Goal: Information Seeking & Learning: Learn about a topic

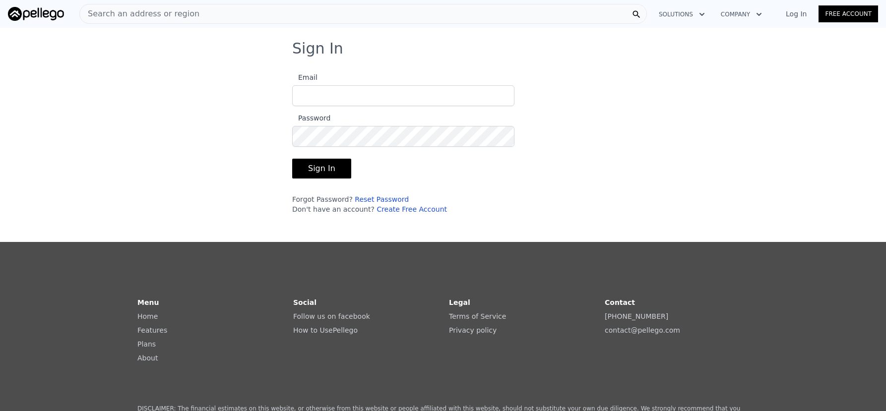
type input "[EMAIL_ADDRESS][DOMAIN_NAME]"
click at [332, 171] on button "Sign In" at bounding box center [321, 169] width 59 height 20
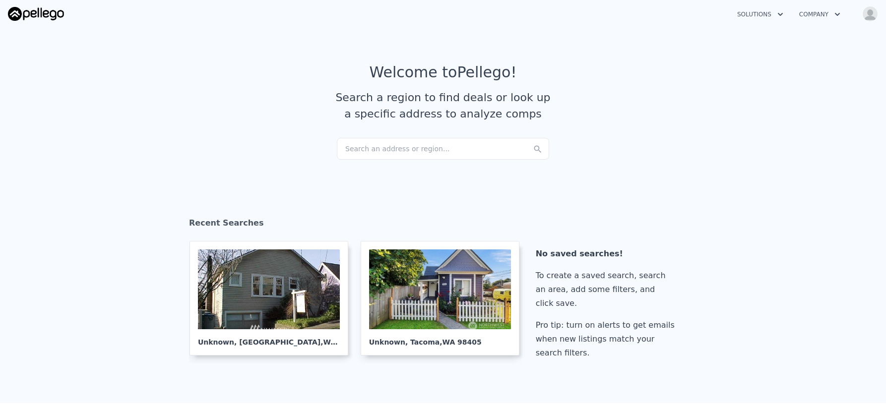
click at [456, 146] on div "Search an address or region..." at bounding box center [443, 149] width 212 height 22
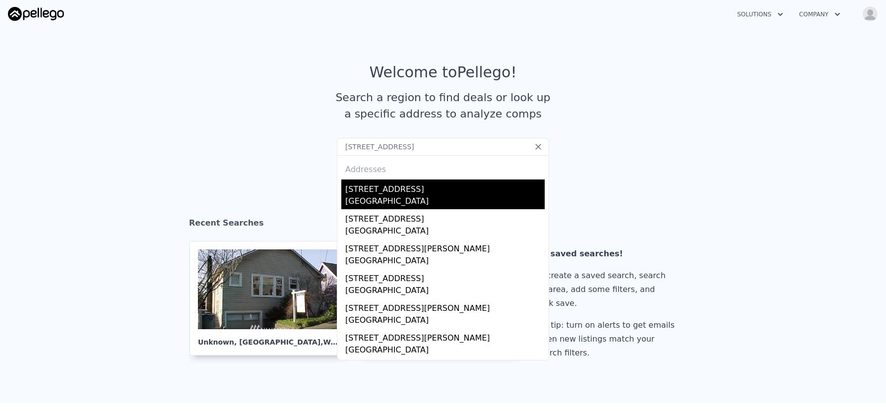
type input "[STREET_ADDRESS]"
click at [394, 192] on div "[STREET_ADDRESS]" at bounding box center [444, 188] width 199 height 16
